Goal: Task Accomplishment & Management: Complete application form

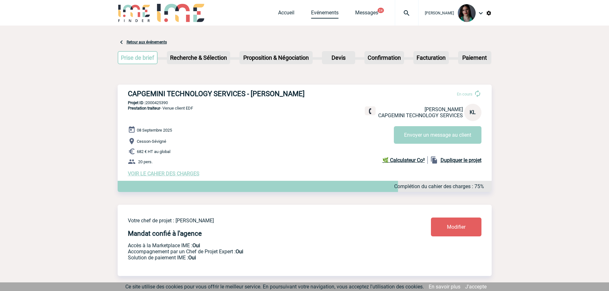
click at [327, 13] on link "Evénements" at bounding box center [325, 14] width 28 height 9
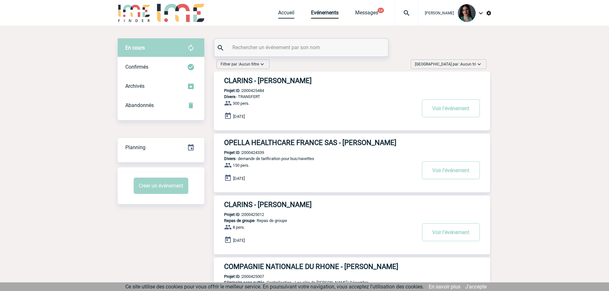
click at [291, 13] on link "Accueil" at bounding box center [286, 14] width 16 height 9
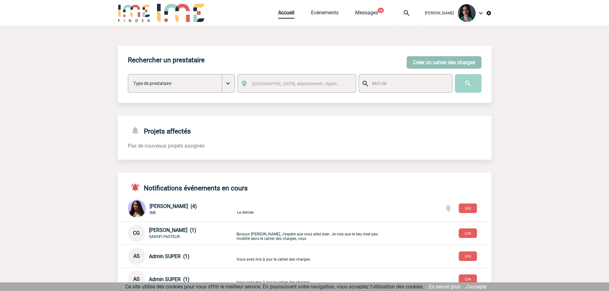
click at [443, 62] on button "Créer un cahier des charges" at bounding box center [444, 62] width 75 height 12
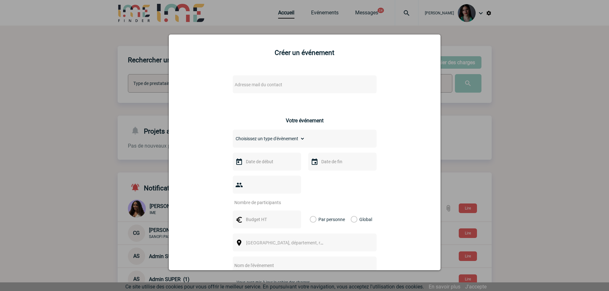
click at [274, 84] on span "Adresse mail du contact" at bounding box center [259, 84] width 48 height 5
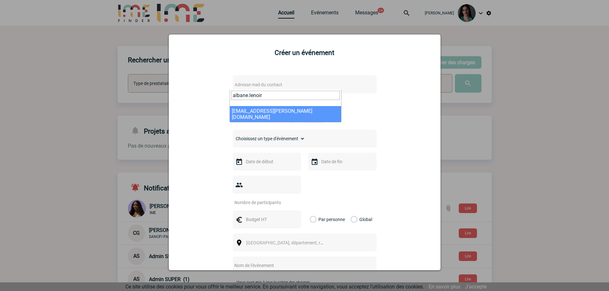
type input "albane.lenoir"
select select "113302"
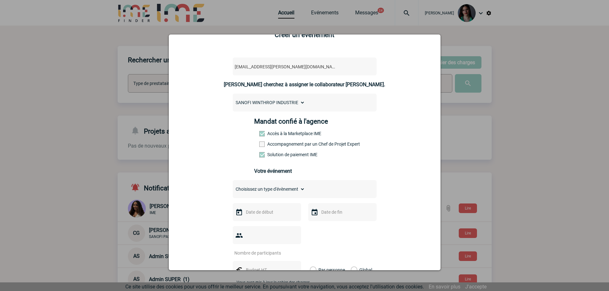
scroll to position [64, 0]
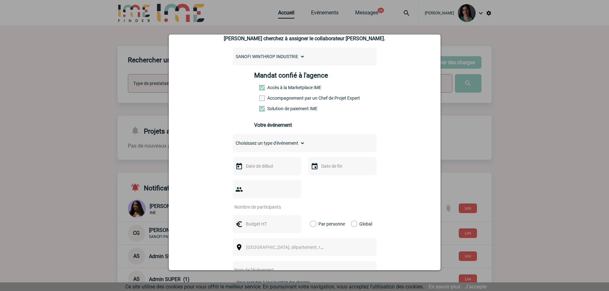
click at [292, 144] on select "Choisissez un type d'évènement Séminaire avec nuitée Séminaire sans nuitée Repa…" at bounding box center [269, 143] width 72 height 9
select select "3"
click at [233, 140] on select "Choisissez un type d'évènement Séminaire avec nuitée Séminaire sans nuitée Repa…" at bounding box center [269, 143] width 72 height 9
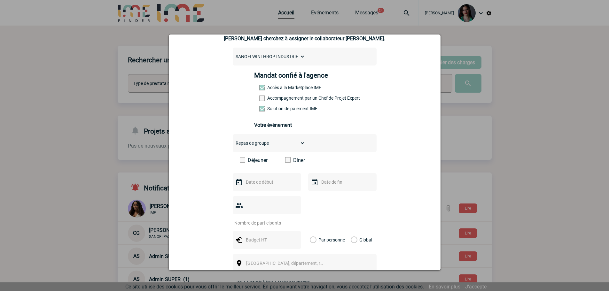
click at [286, 161] on span at bounding box center [287, 159] width 5 height 5
click at [0, 0] on input "Diner" at bounding box center [0, 0] width 0 height 0
click at [279, 185] on input "text" at bounding box center [266, 182] width 44 height 8
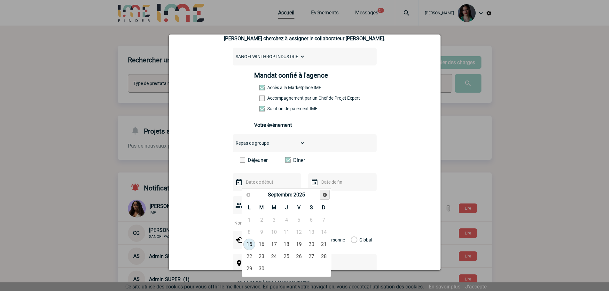
click at [327, 199] on link "Suivant" at bounding box center [325, 195] width 10 height 10
click at [327, 198] on link "Suivant" at bounding box center [325, 195] width 10 height 10
click at [261, 233] on link "9" at bounding box center [262, 233] width 12 height 12
type input "[DATE]"
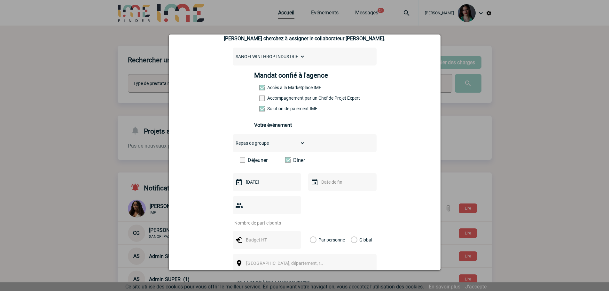
click at [329, 186] on input "text" at bounding box center [342, 182] width 44 height 8
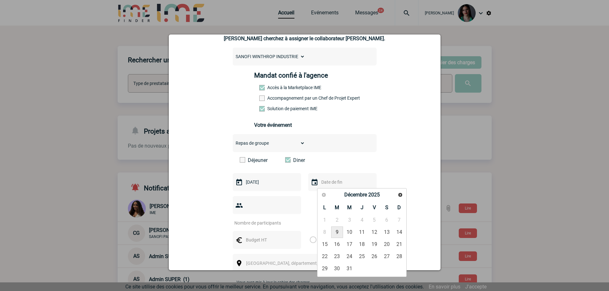
click at [338, 233] on link "9" at bounding box center [337, 233] width 12 height 12
type input "[DATE]"
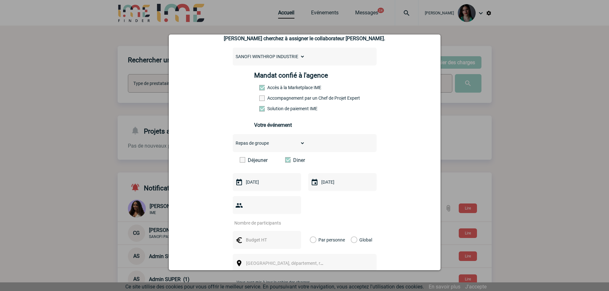
click at [284, 219] on input "number" at bounding box center [263, 223] width 60 height 8
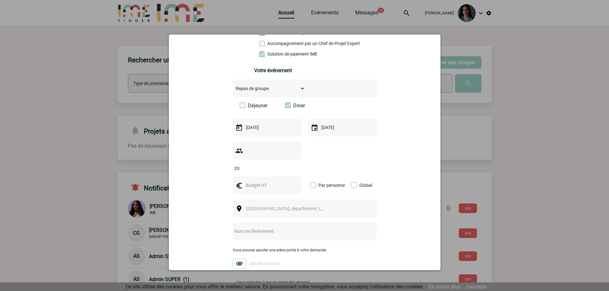
scroll to position [128, 0]
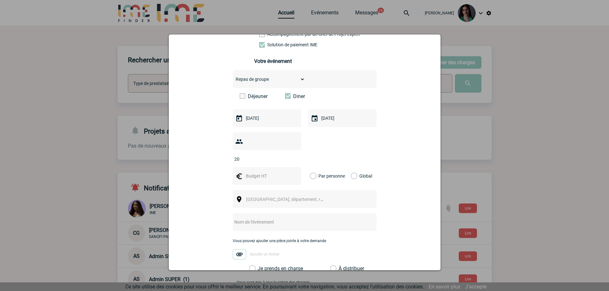
type input "20"
click at [261, 172] on input "text" at bounding box center [266, 176] width 44 height 8
type input "2000"
click at [351, 167] on label "Global" at bounding box center [353, 176] width 4 height 18
click at [0, 0] on input "Global" at bounding box center [0, 0] width 0 height 0
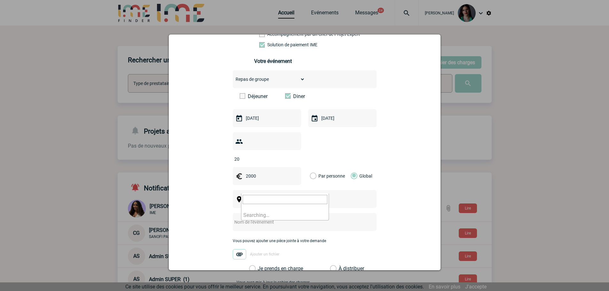
click at [292, 197] on span "[GEOGRAPHIC_DATA], département, région..." at bounding box center [290, 199] width 89 height 5
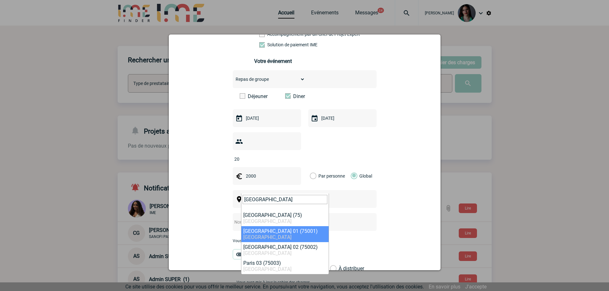
type input "[GEOGRAPHIC_DATA]"
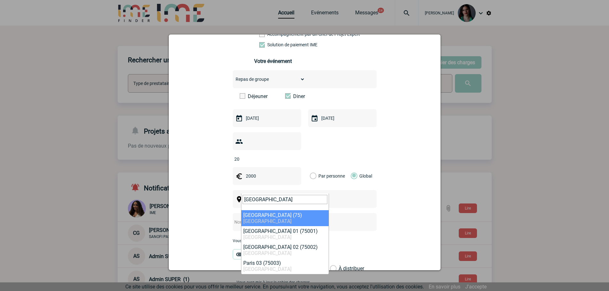
drag, startPoint x: 260, startPoint y: 216, endPoint x: 345, endPoint y: 177, distance: 93.3
select select "3"
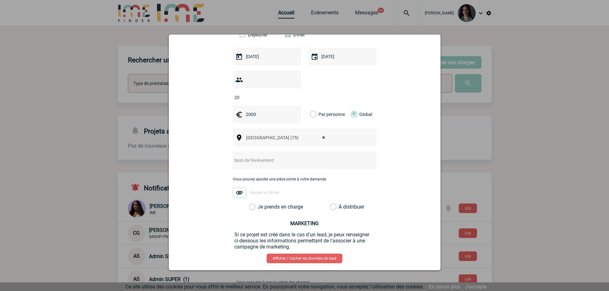
scroll to position [192, 0]
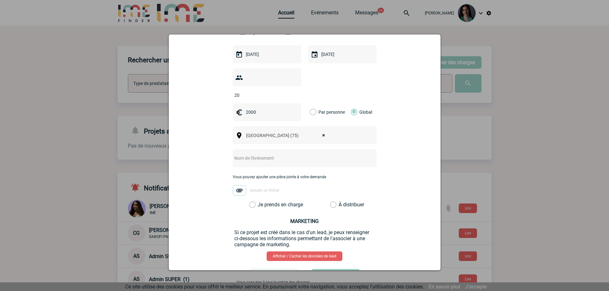
click at [283, 154] on input "text" at bounding box center [296, 158] width 127 height 8
type input "S"
type input "Dîner de fin d'année"
click at [252, 202] on label "Je prends en charge" at bounding box center [254, 205] width 11 height 6
click at [0, 0] on input "Je prends en charge" at bounding box center [0, 0] width 0 height 0
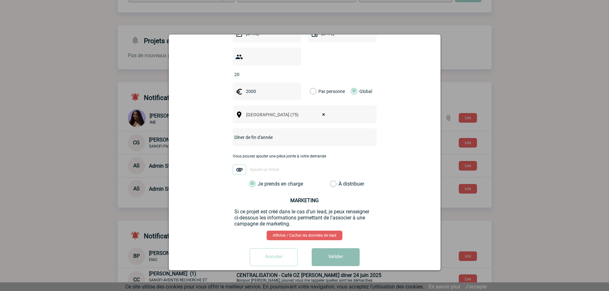
scroll to position [128, 0]
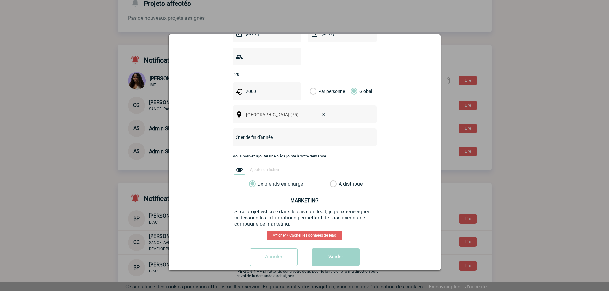
click at [322, 249] on button "Valider" at bounding box center [336, 258] width 48 height 18
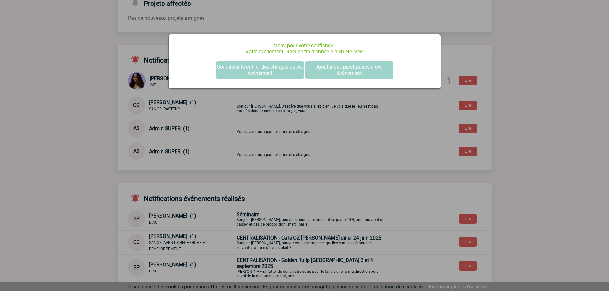
click at [556, 78] on div at bounding box center [304, 145] width 609 height 291
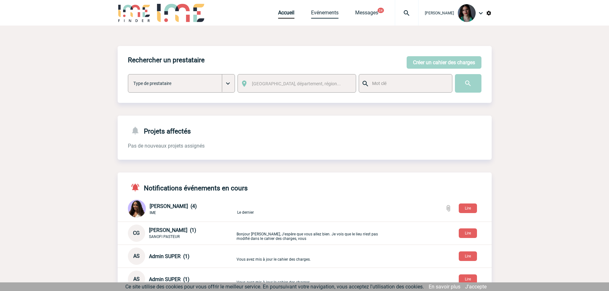
click at [319, 13] on link "Evénements" at bounding box center [325, 14] width 28 height 9
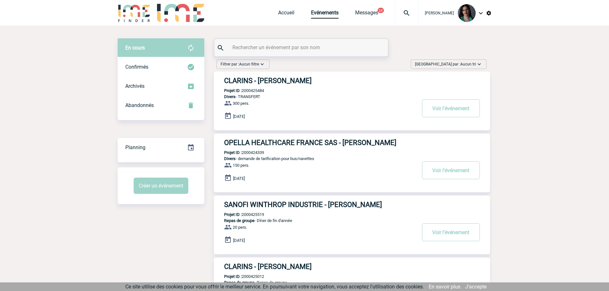
click at [475, 61] on div "Trier par : Aucun tri Aucun tri Date d'événement Date d'événement Date demande …" at bounding box center [449, 64] width 76 height 10
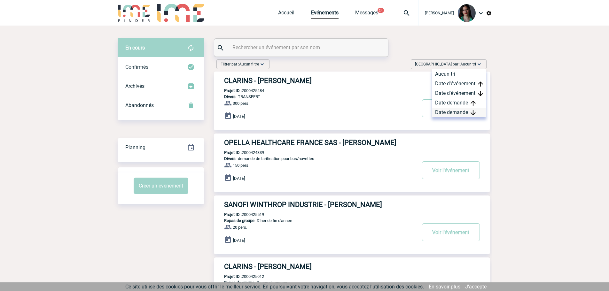
click at [463, 112] on div "Date demande" at bounding box center [459, 113] width 54 height 10
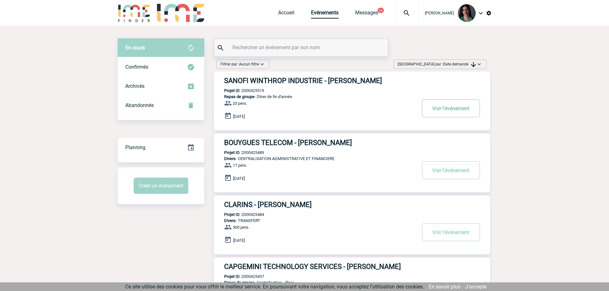
drag, startPoint x: 466, startPoint y: 117, endPoint x: 445, endPoint y: 113, distance: 20.8
click at [465, 116] on button "Voir l'événement" at bounding box center [451, 108] width 58 height 18
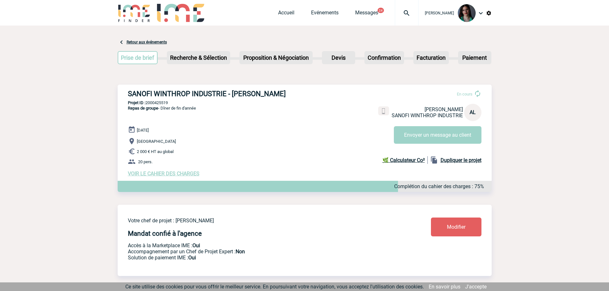
drag, startPoint x: 174, startPoint y: 106, endPoint x: 126, endPoint y: 87, distance: 51.1
click at [126, 87] on div "SANOFI WINTHROP INDUSTRIE - Albane LENOIR-MENNETEAU En cours Albane LENOIR-MENN…" at bounding box center [305, 133] width 374 height 97
copy h3 "SANOFI WINTHROP INDUSTRIE - Albane LENOIR-MENNETEAU"
drag, startPoint x: 171, startPoint y: 110, endPoint x: 147, endPoint y: 112, distance: 24.3
click at [147, 105] on p "Projet ID : 2000425519" at bounding box center [305, 102] width 374 height 5
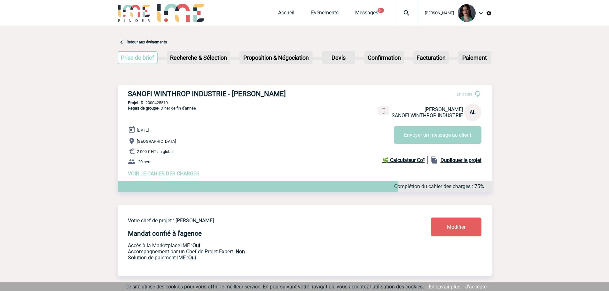
copy p "2000425519"
